Goal: Navigation & Orientation: Find specific page/section

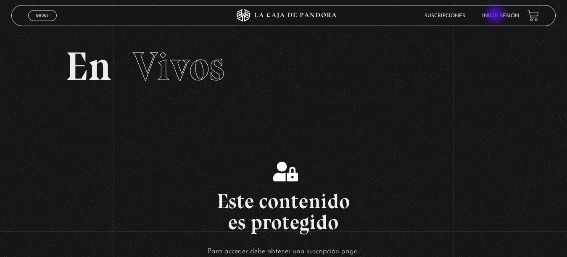
click at [496, 15] on link "Inicie sesión" at bounding box center [500, 15] width 37 height 5
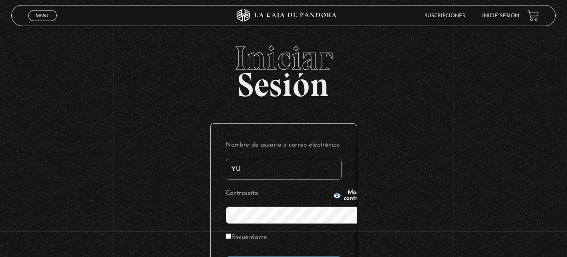
type input "[EMAIL_ADDRESS][DOMAIN_NAME]"
click at [333, 197] on icon "button" at bounding box center [337, 196] width 8 height 8
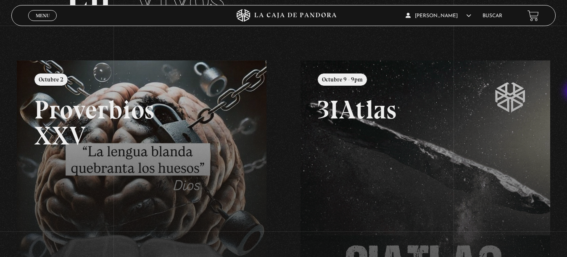
scroll to position [70, 0]
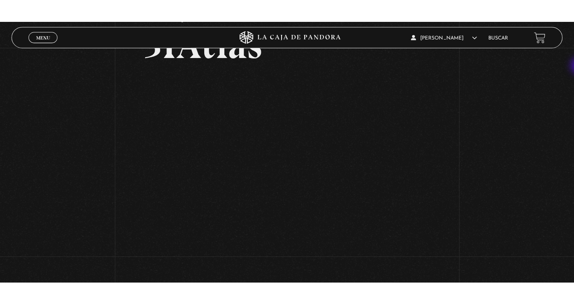
scroll to position [67, 0]
